Goal: Find specific page/section: Find specific page/section

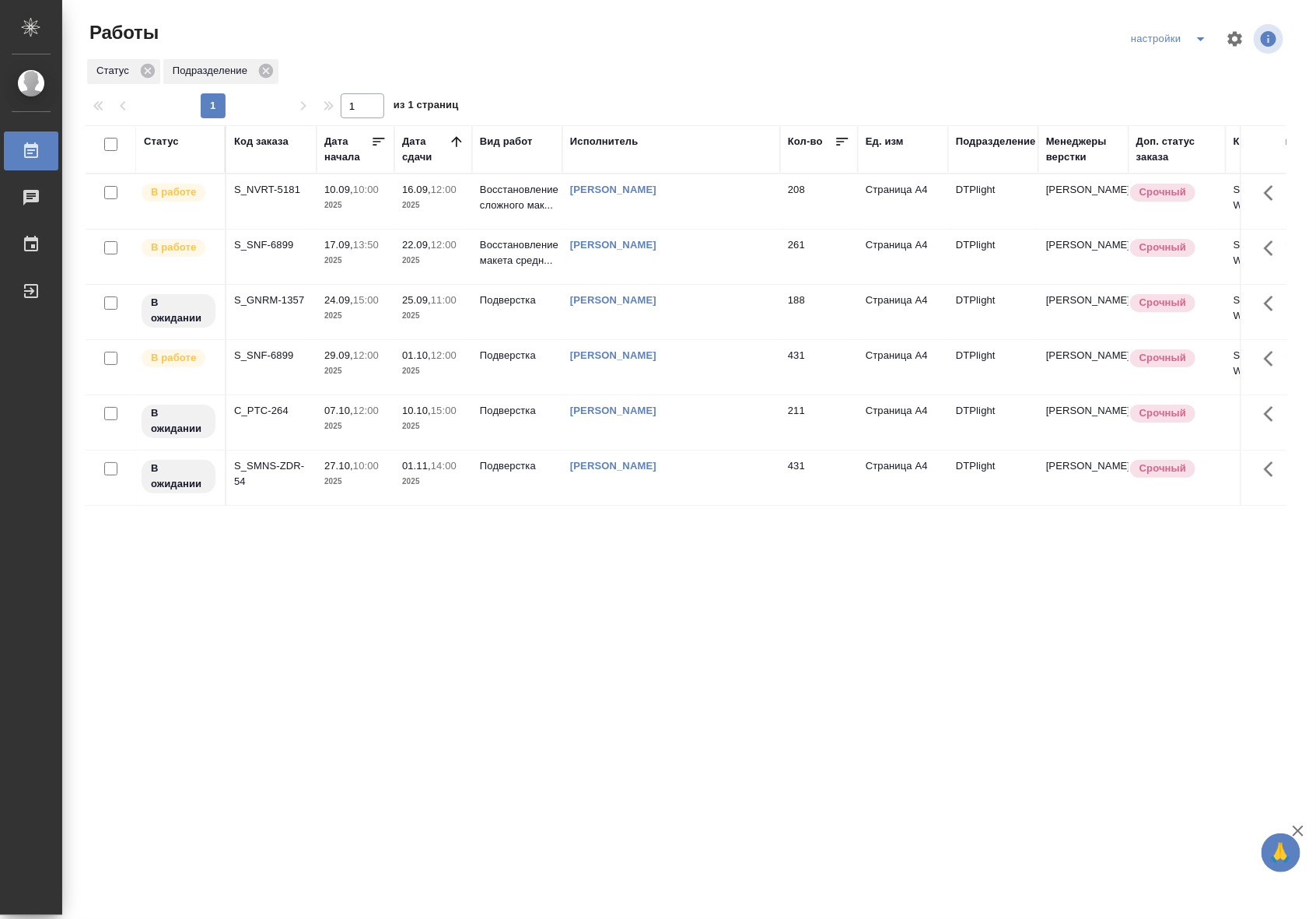
click at [438, 216] on td "16.09, 12:00 2025" at bounding box center [433, 201] width 78 height 54
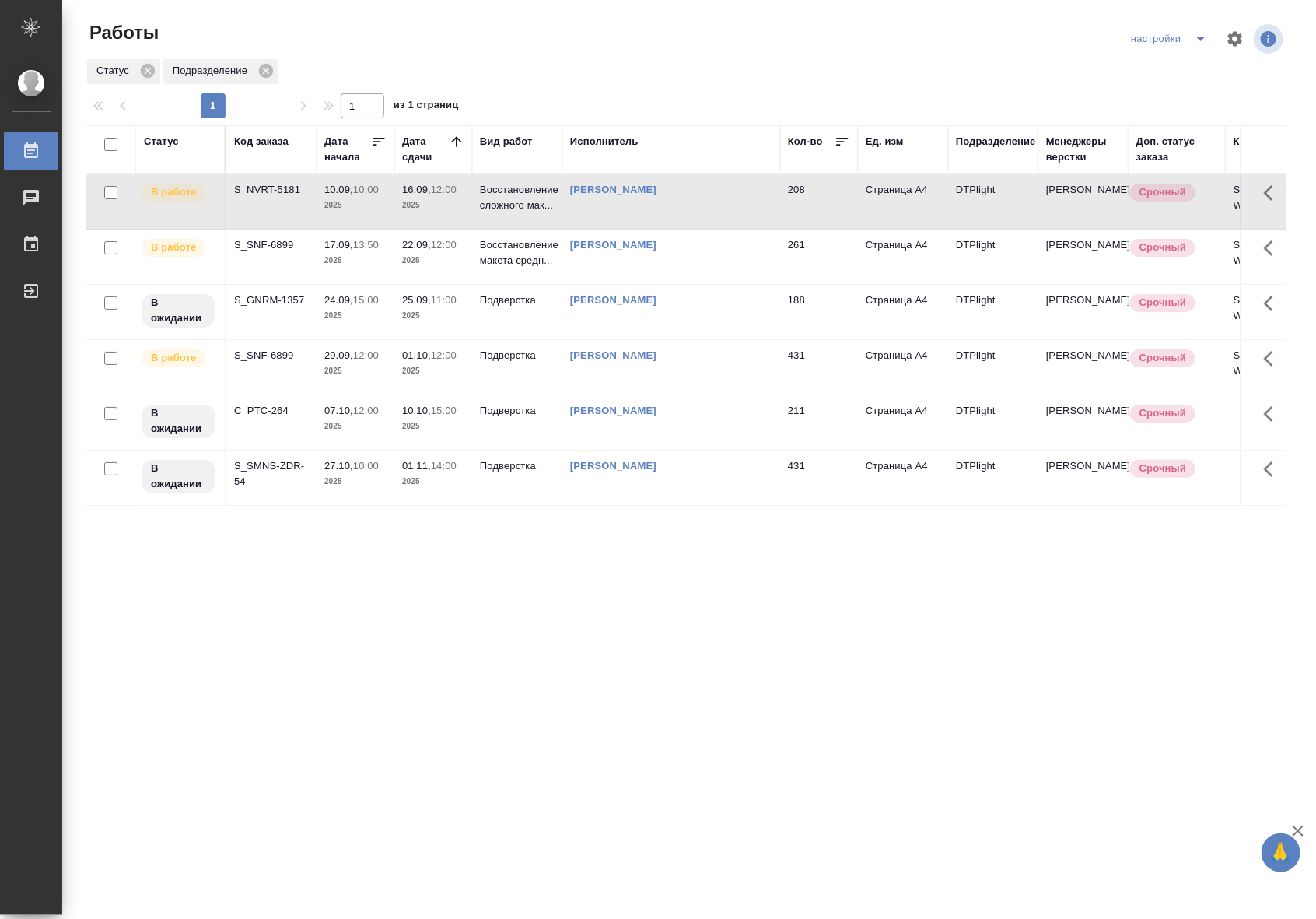
click at [438, 216] on td "16.09, 12:00 2025" at bounding box center [433, 201] width 78 height 54
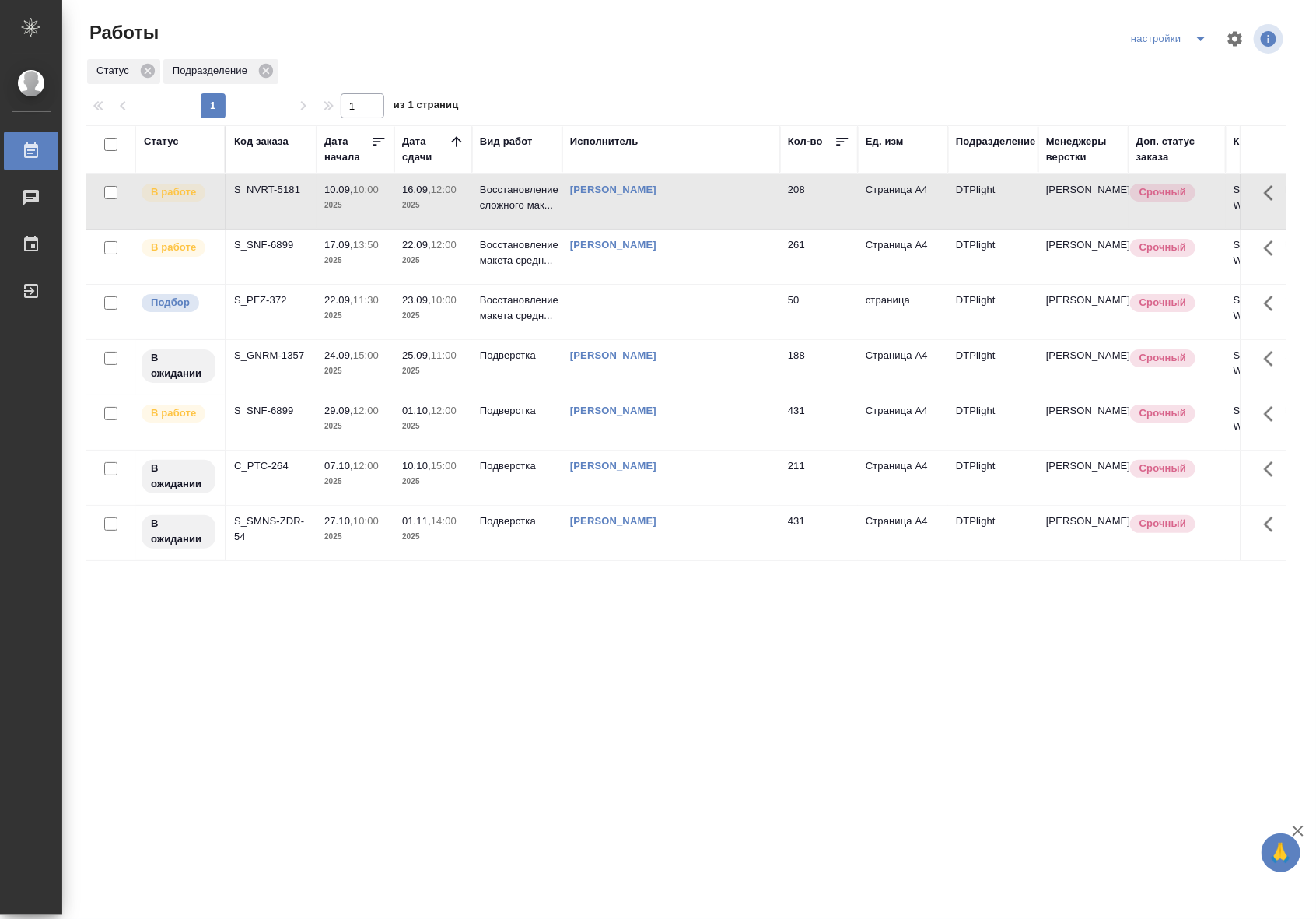
click at [675, 277] on td "[PERSON_NAME]" at bounding box center [670, 256] width 218 height 54
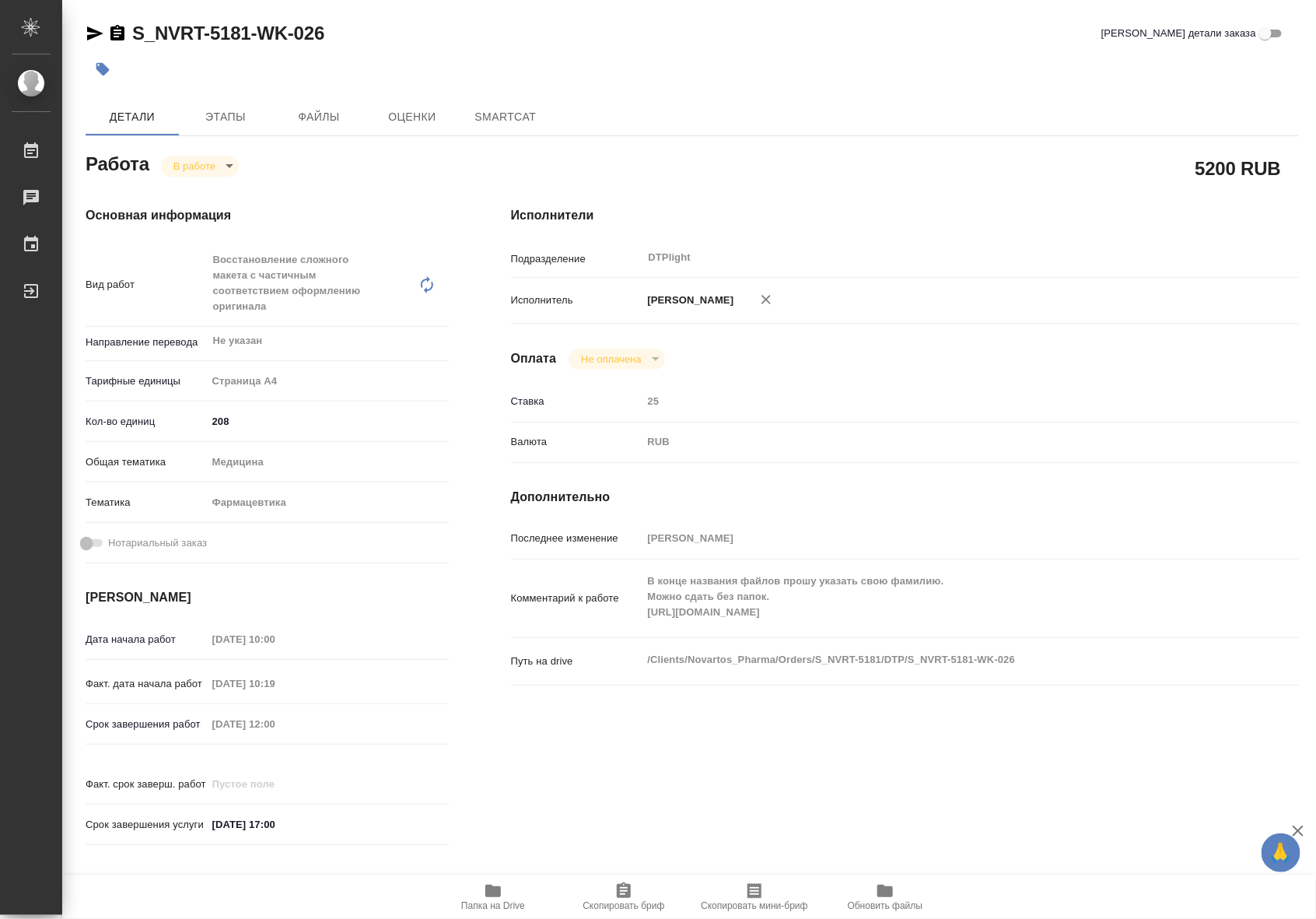
type textarea "x"
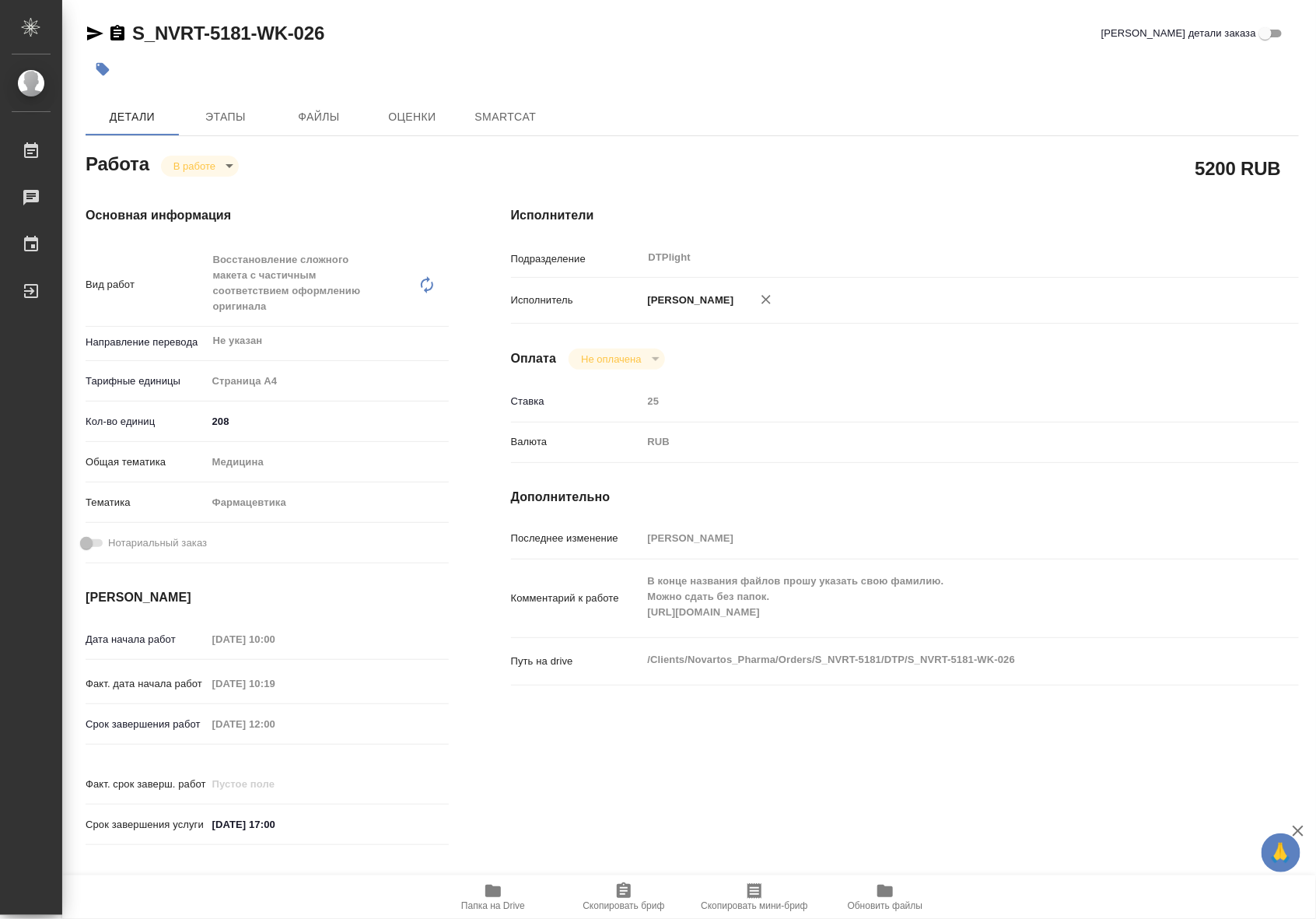
type textarea "x"
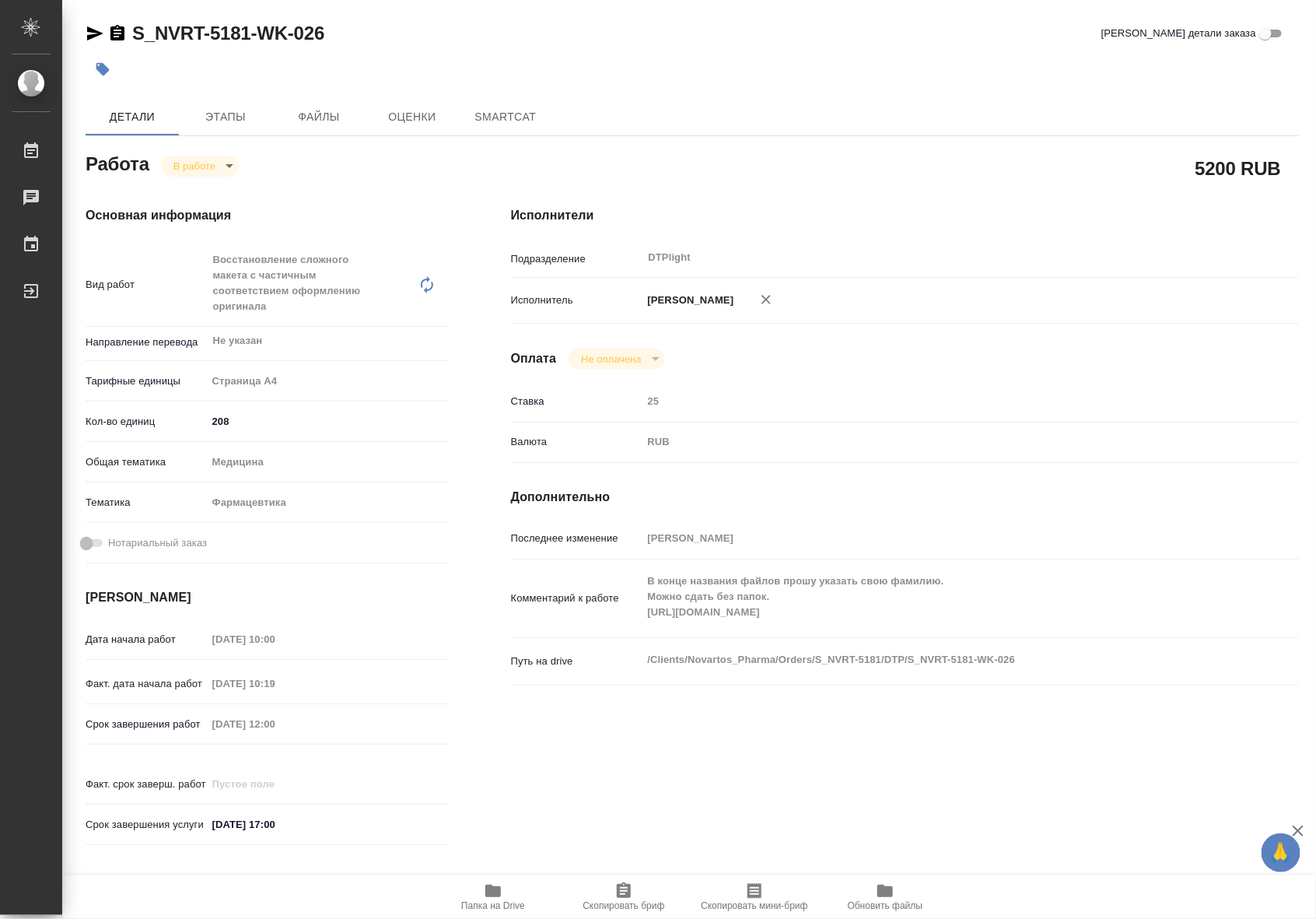
type textarea "x"
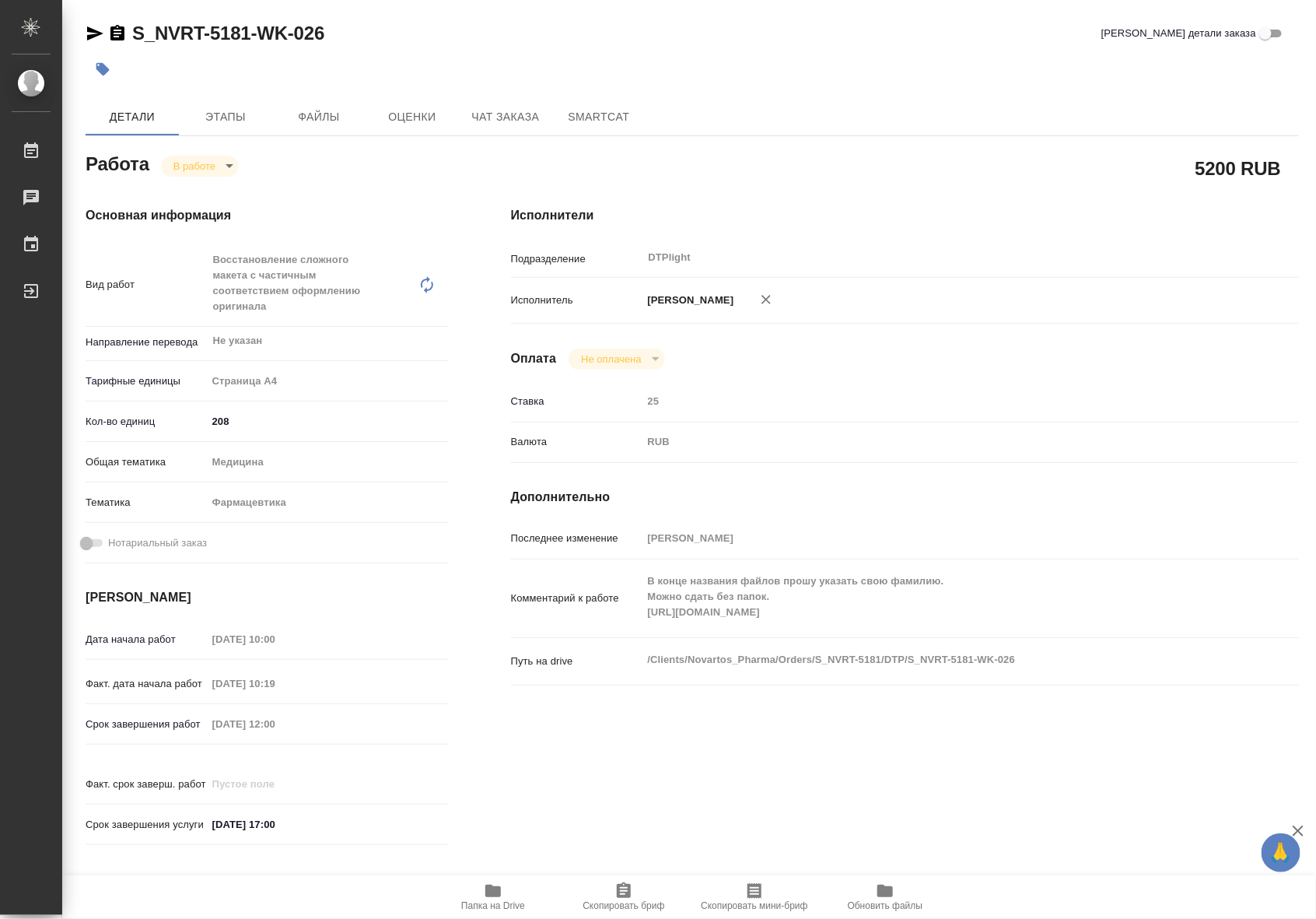
type textarea "x"
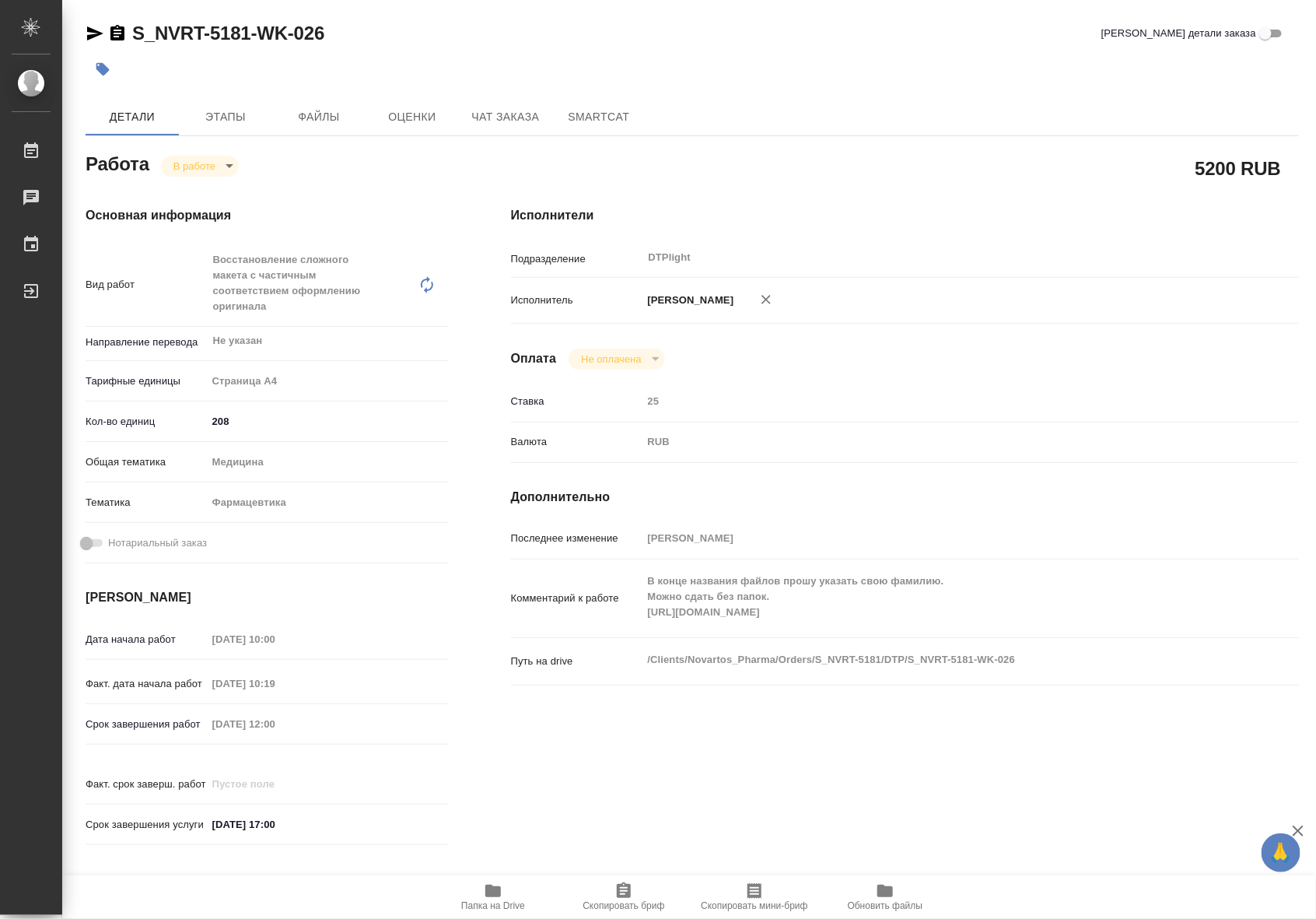
click at [494, 895] on icon "button" at bounding box center [493, 891] width 16 height 13
type textarea "x"
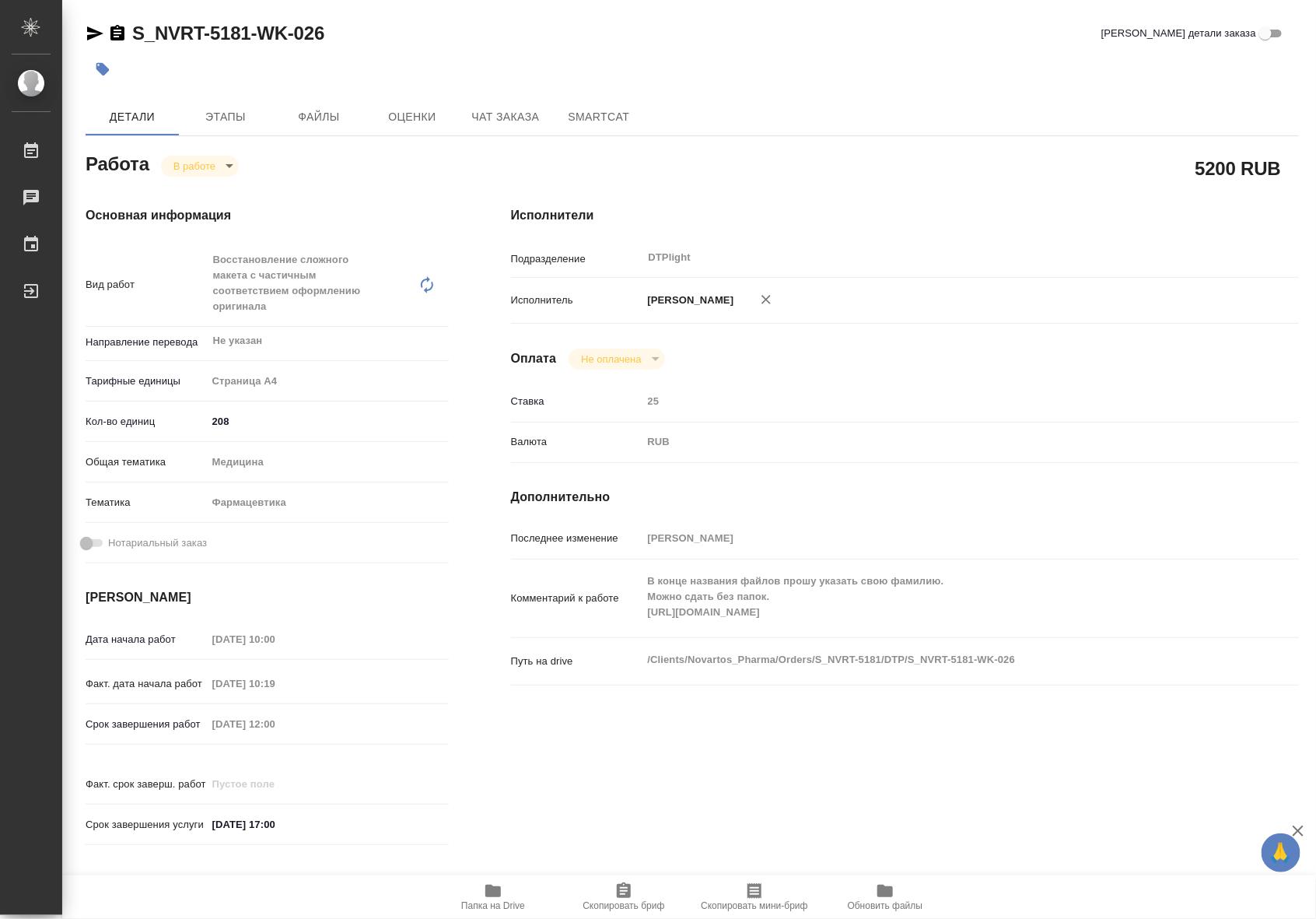
type textarea "x"
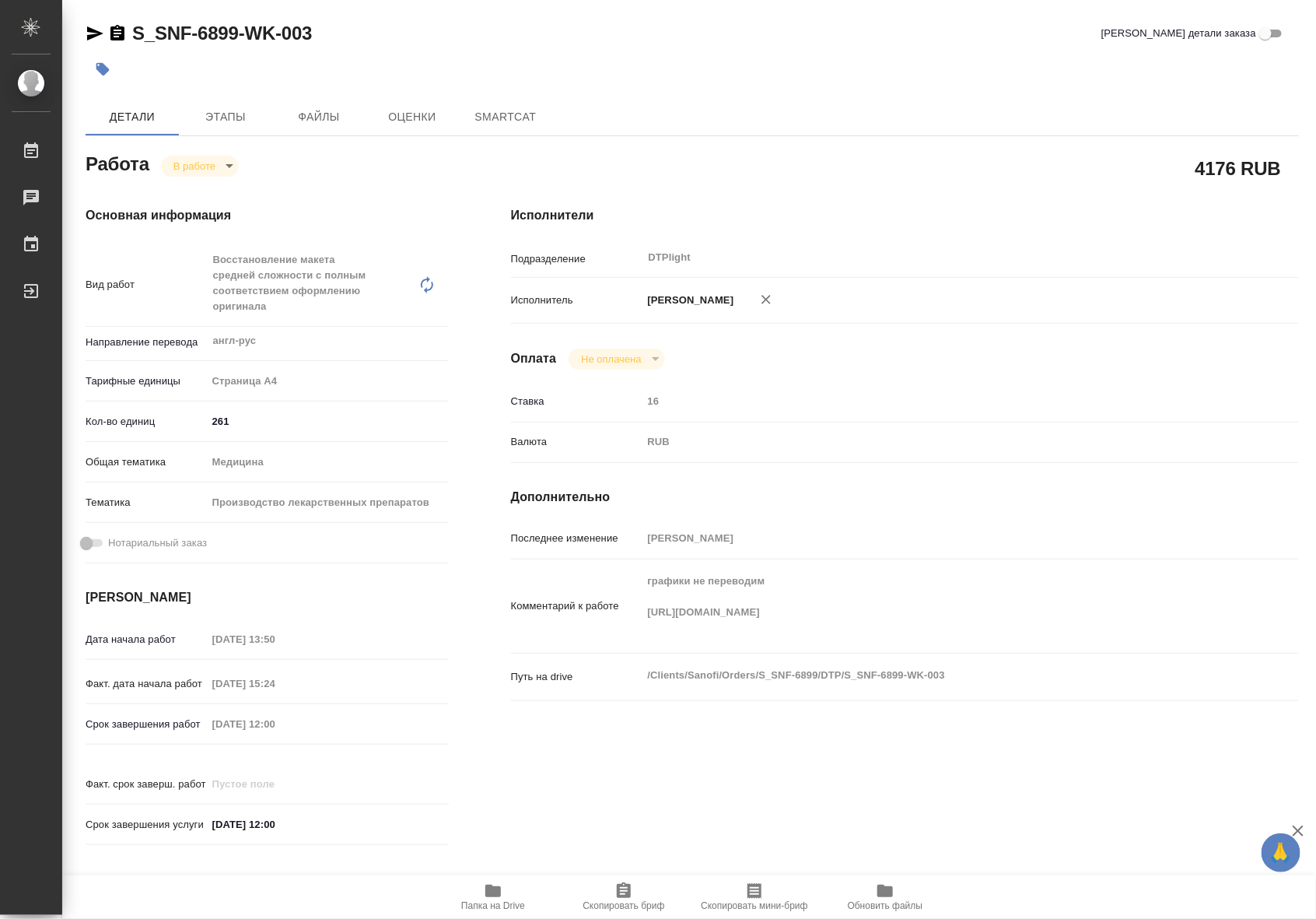
type textarea "x"
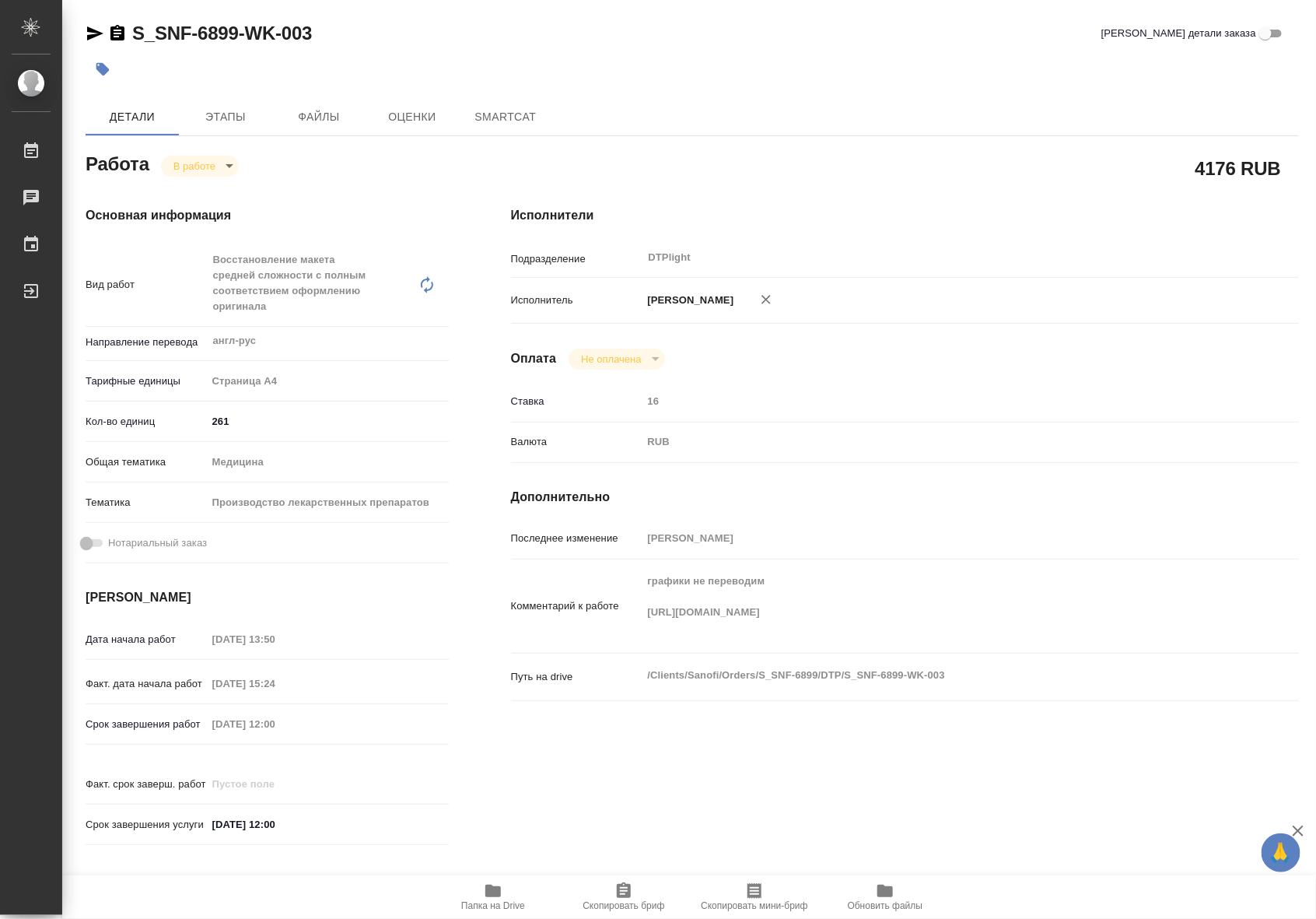
type textarea "x"
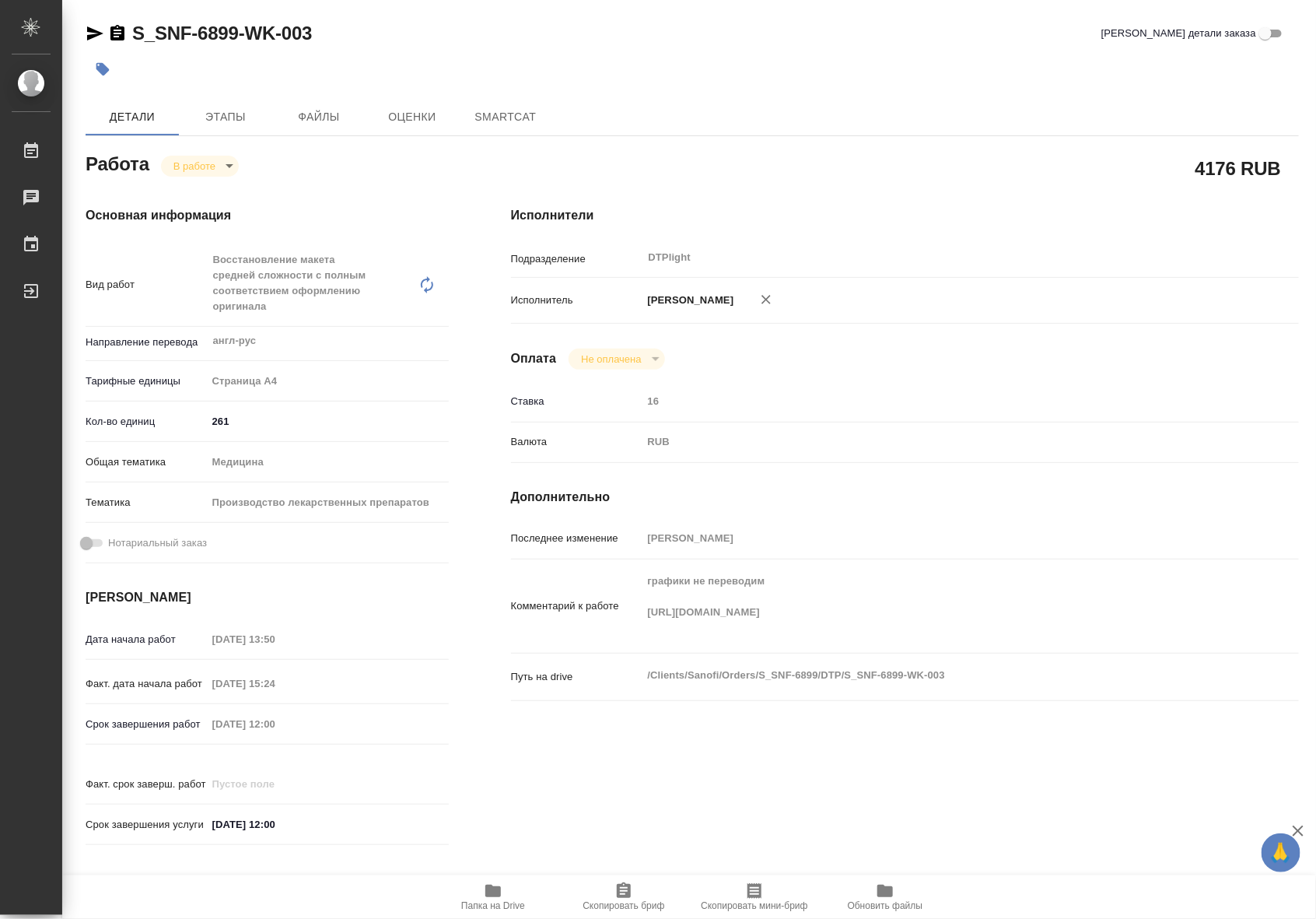
type textarea "x"
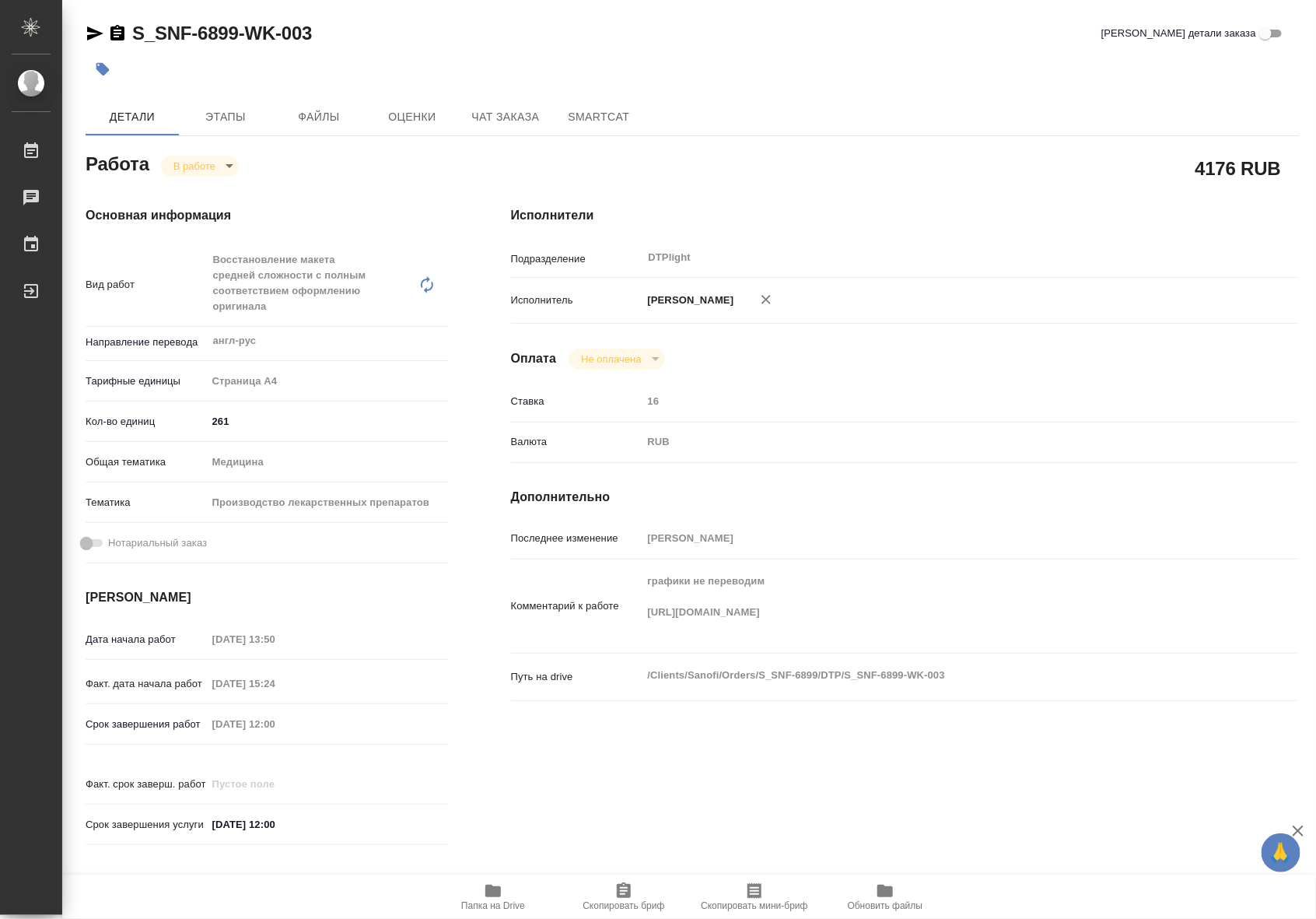
type textarea "x"
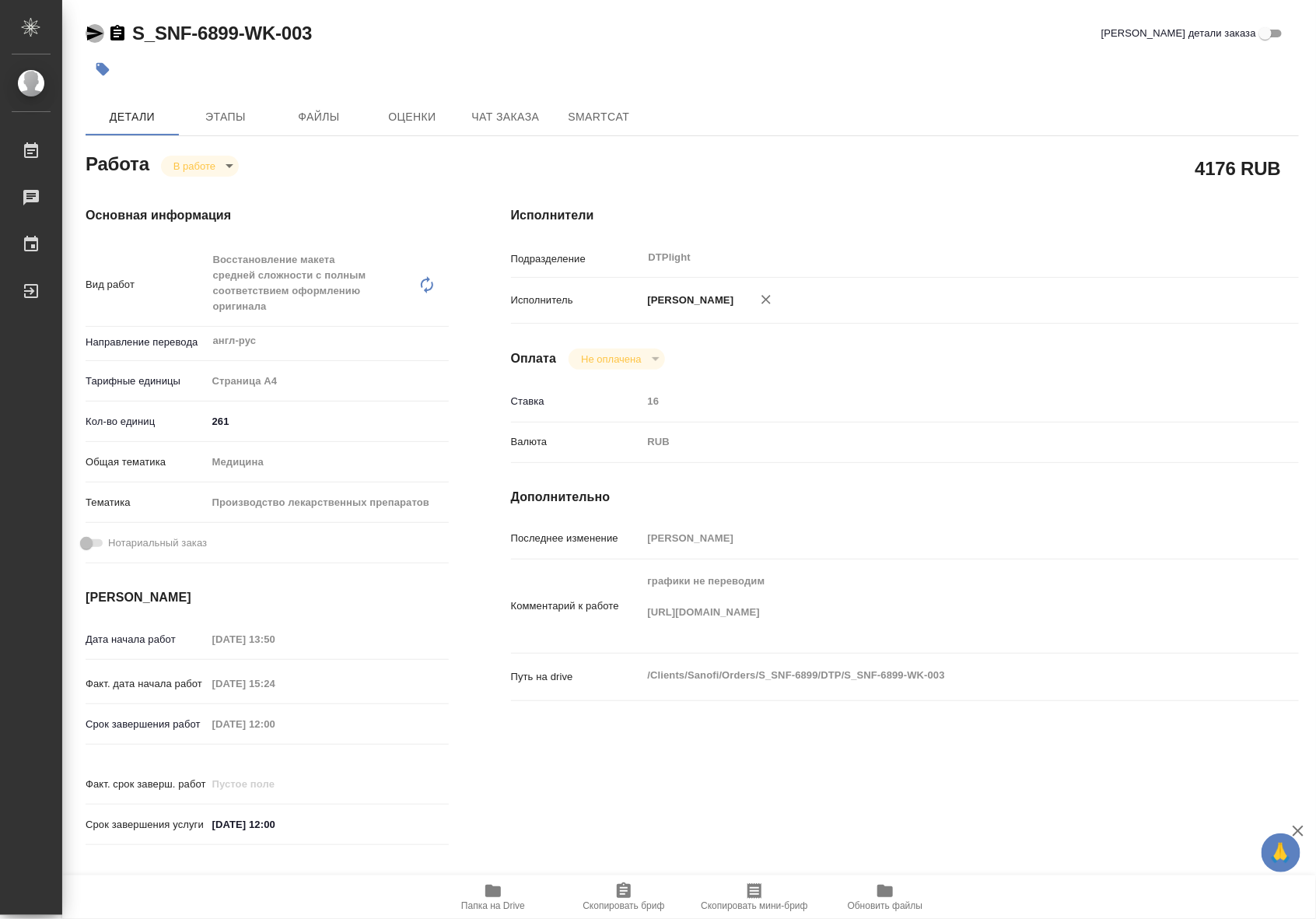
click at [88, 35] on icon "button" at bounding box center [96, 33] width 17 height 14
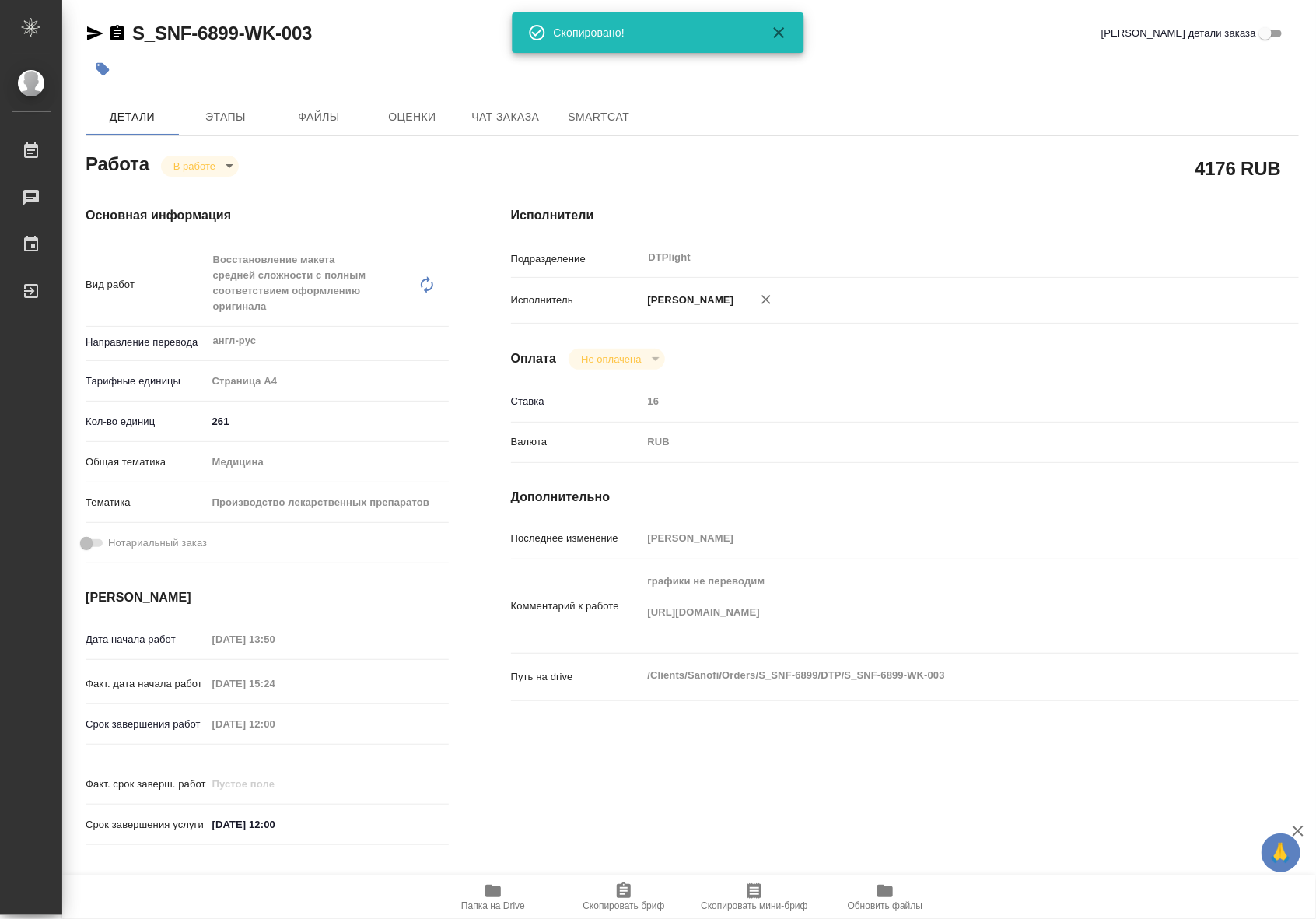
type textarea "x"
